Goal: Information Seeking & Learning: Learn about a topic

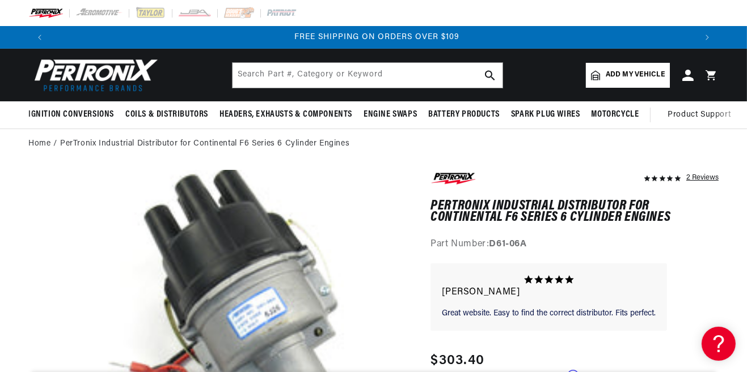
scroll to position [0, 1289]
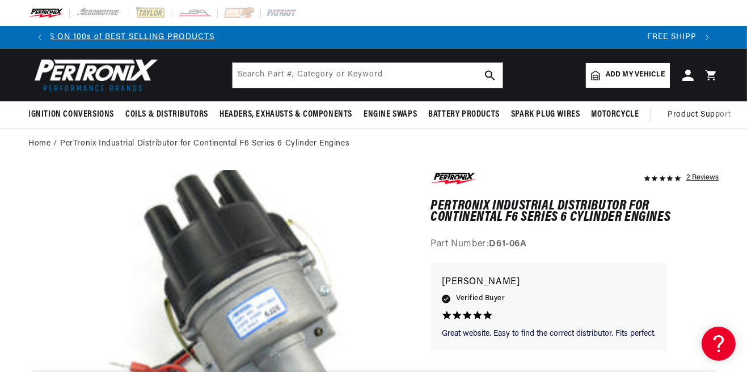
scroll to position [0, 666]
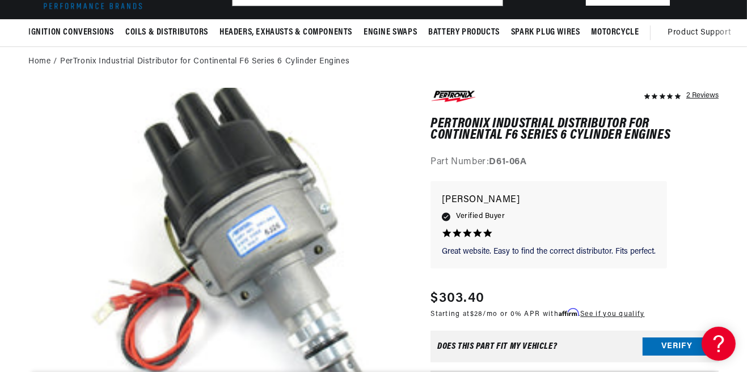
scroll to position [83, 0]
